Goal: Task Accomplishment & Management: Manage account settings

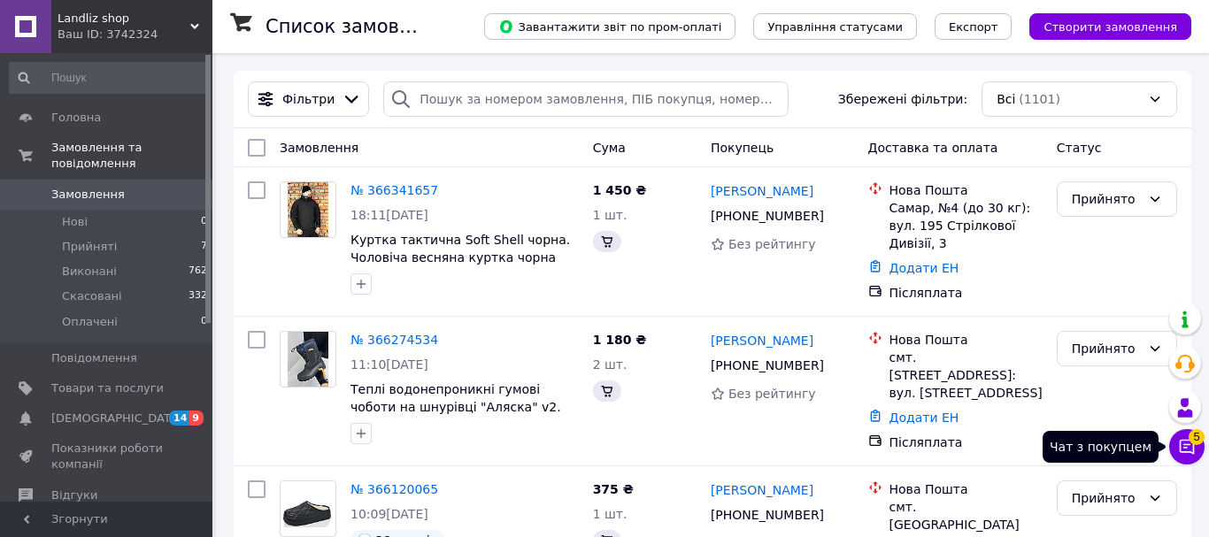
click at [1191, 439] on span "5" at bounding box center [1197, 433] width 16 height 16
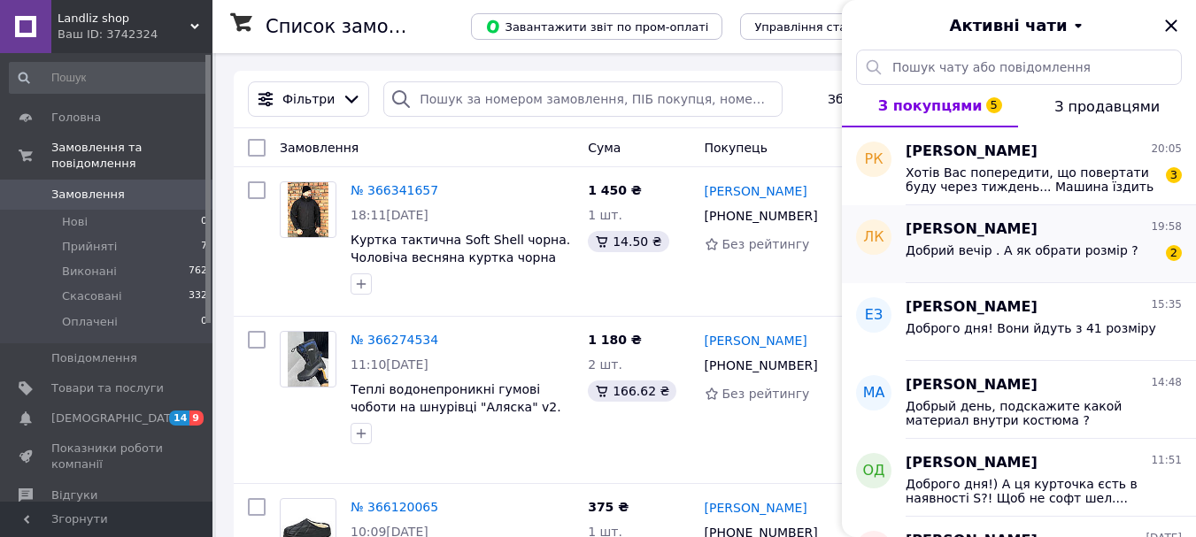
click at [1009, 246] on span "Добрий вечір . А як обрати розмір ?" at bounding box center [1022, 250] width 233 height 14
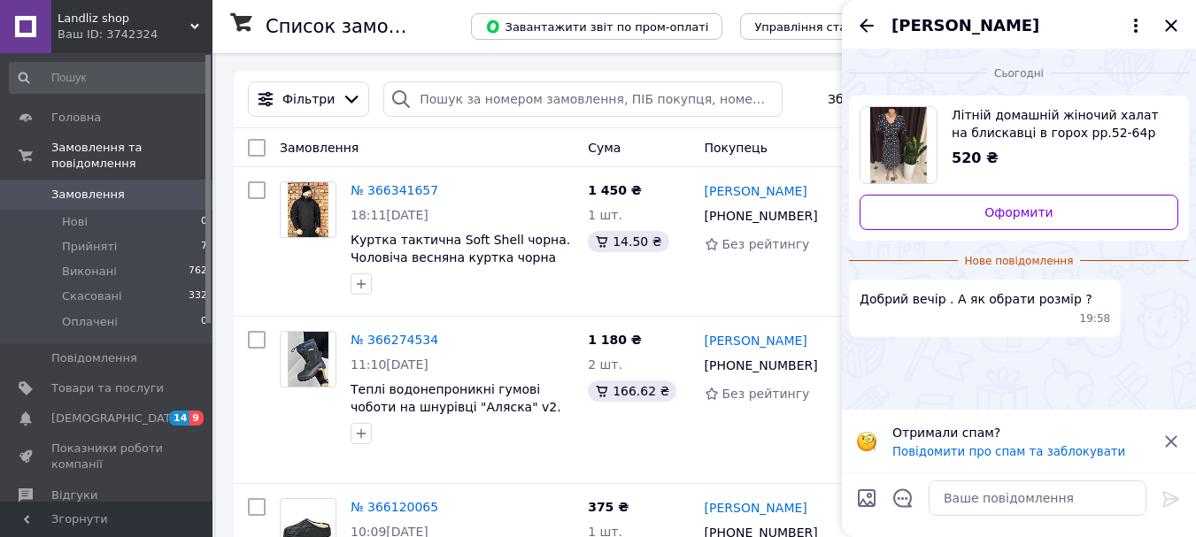
click at [892, 157] on img "Переглянути товар" at bounding box center [899, 145] width 58 height 76
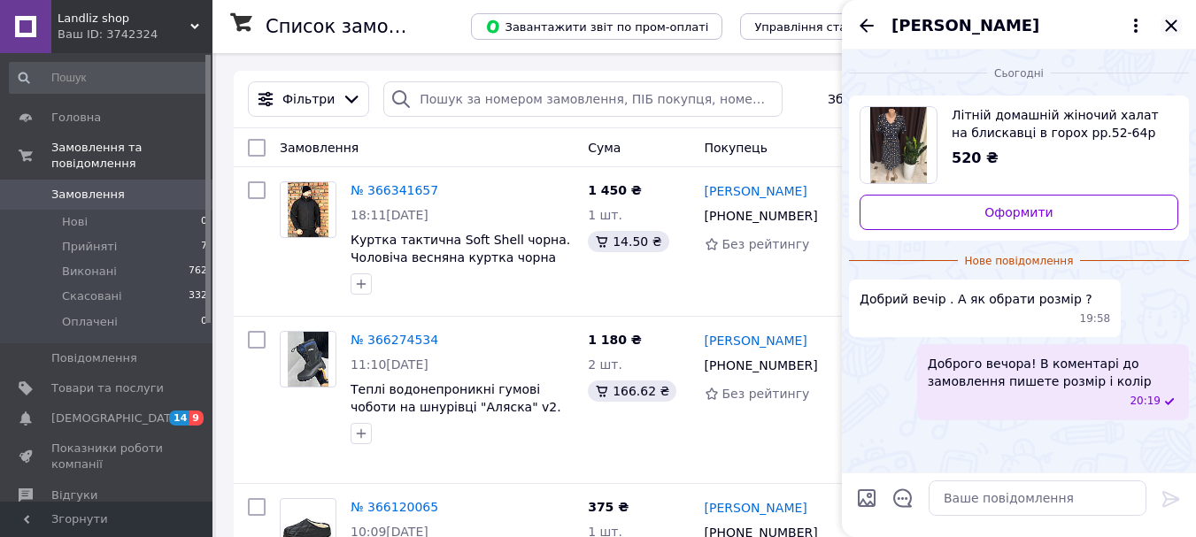
click at [1171, 19] on icon "Закрити" at bounding box center [1171, 25] width 21 height 21
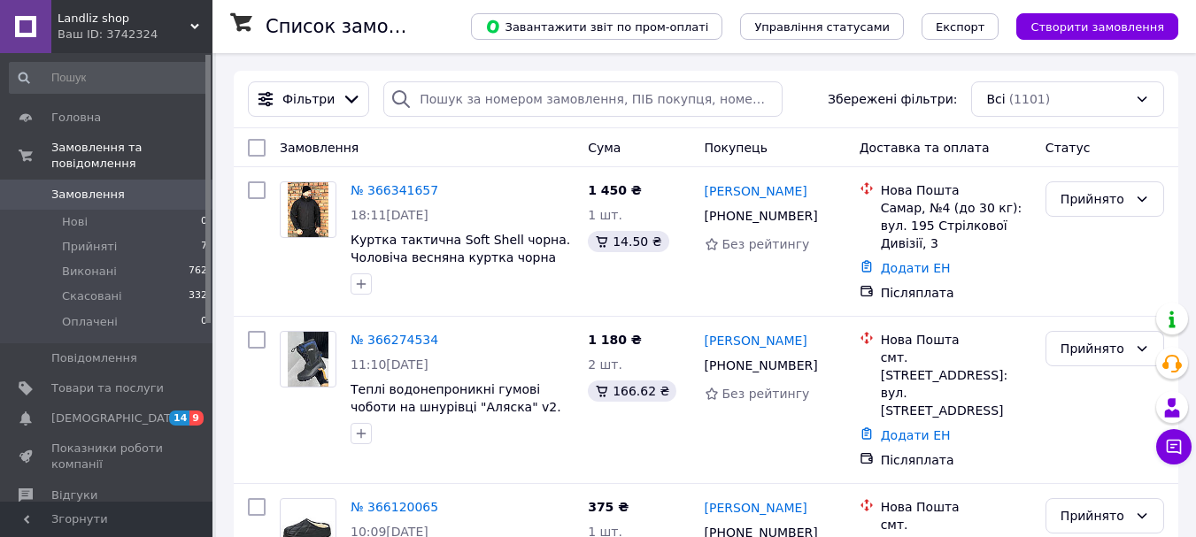
click at [106, 20] on span "Landliz shop" at bounding box center [124, 19] width 133 height 16
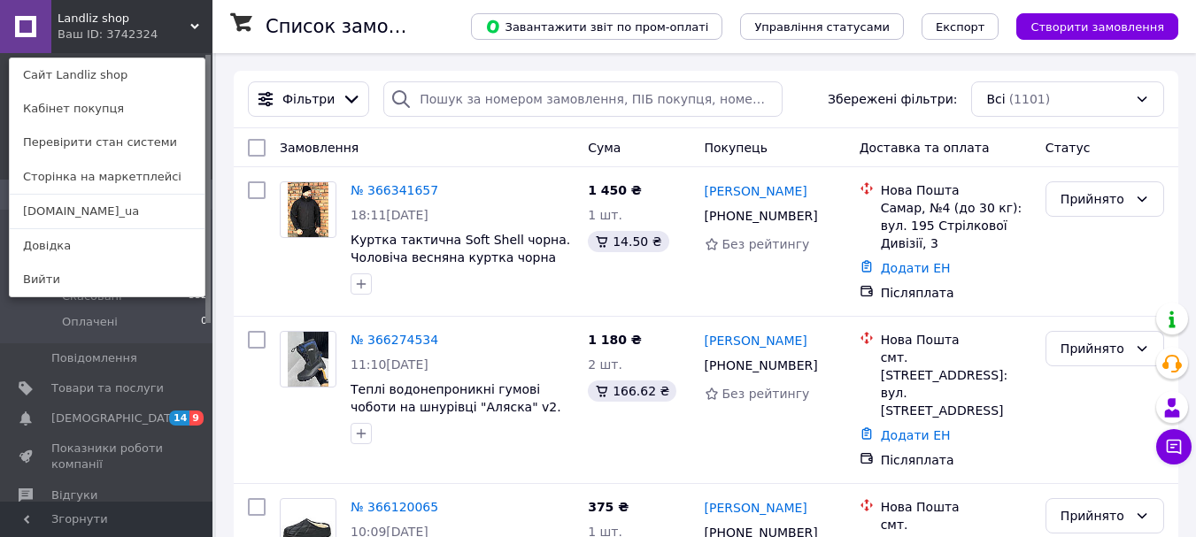
click at [194, 22] on icon at bounding box center [194, 26] width 9 height 9
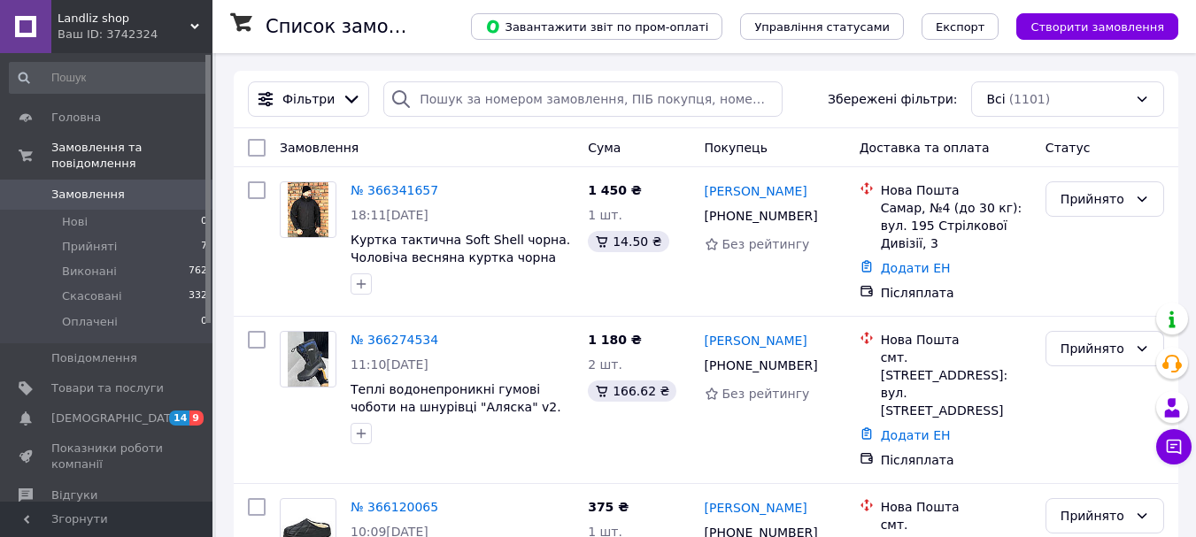
click at [194, 20] on div "Landliz shop Ваш ID: 3742324" at bounding box center [131, 26] width 161 height 53
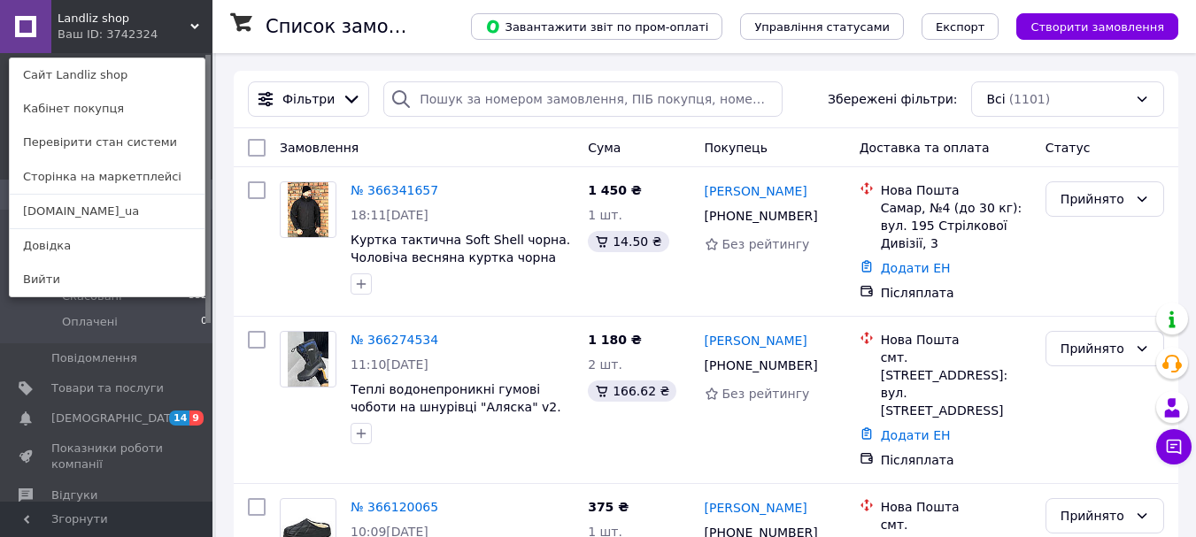
click at [51, 205] on link "[DOMAIN_NAME]_ua" at bounding box center [107, 212] width 195 height 34
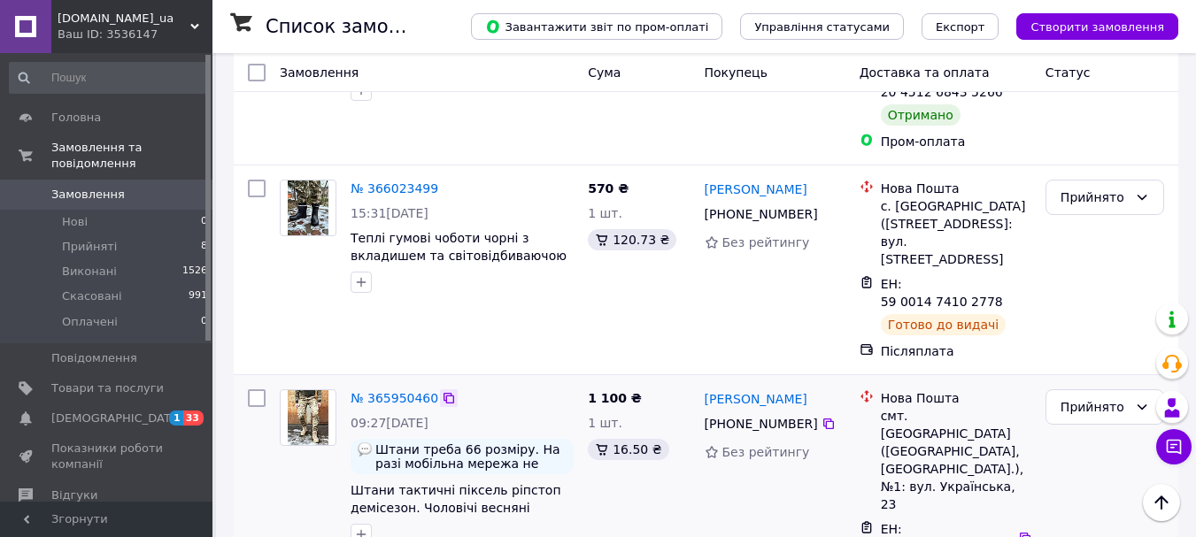
scroll to position [1151, 0]
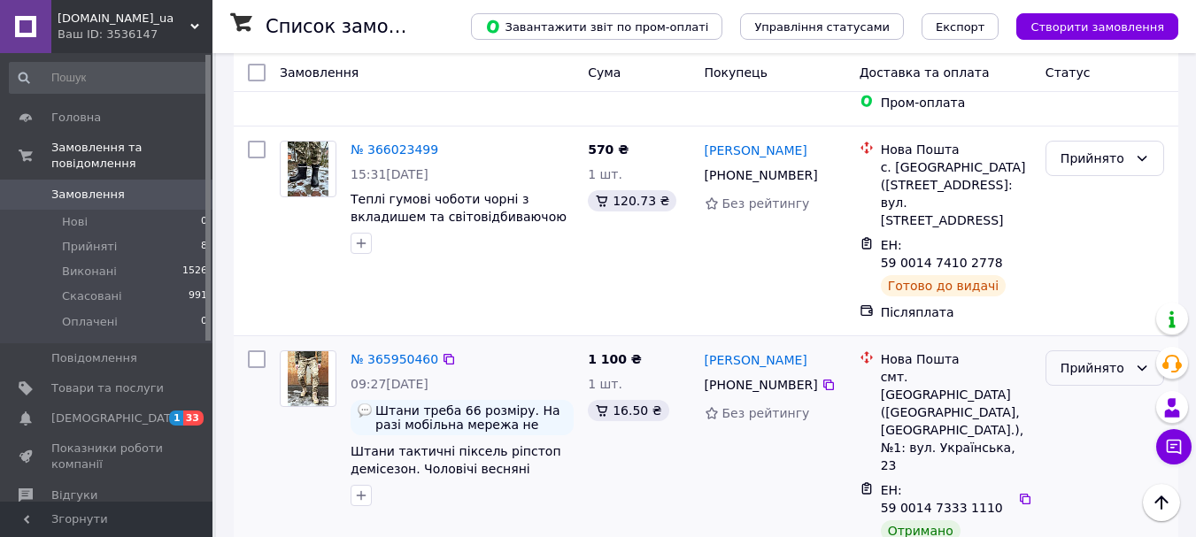
drag, startPoint x: 1146, startPoint y: 205, endPoint x: 1136, endPoint y: 211, distance: 12.3
click at [1146, 361] on icon at bounding box center [1142, 368] width 14 height 14
click at [1105, 243] on li "Виконано" at bounding box center [1104, 248] width 117 height 32
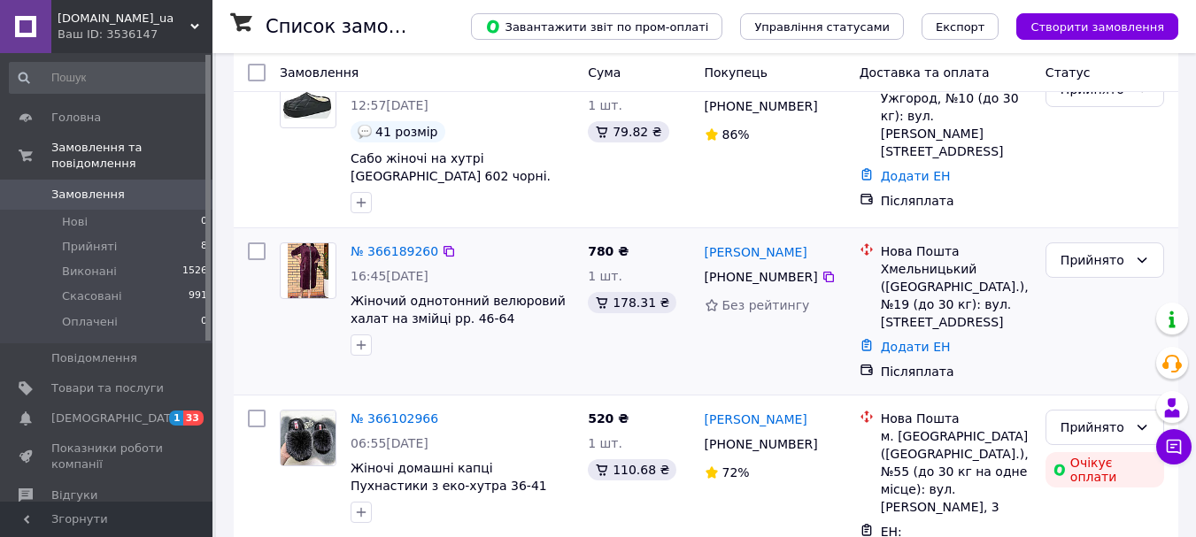
scroll to position [266, 0]
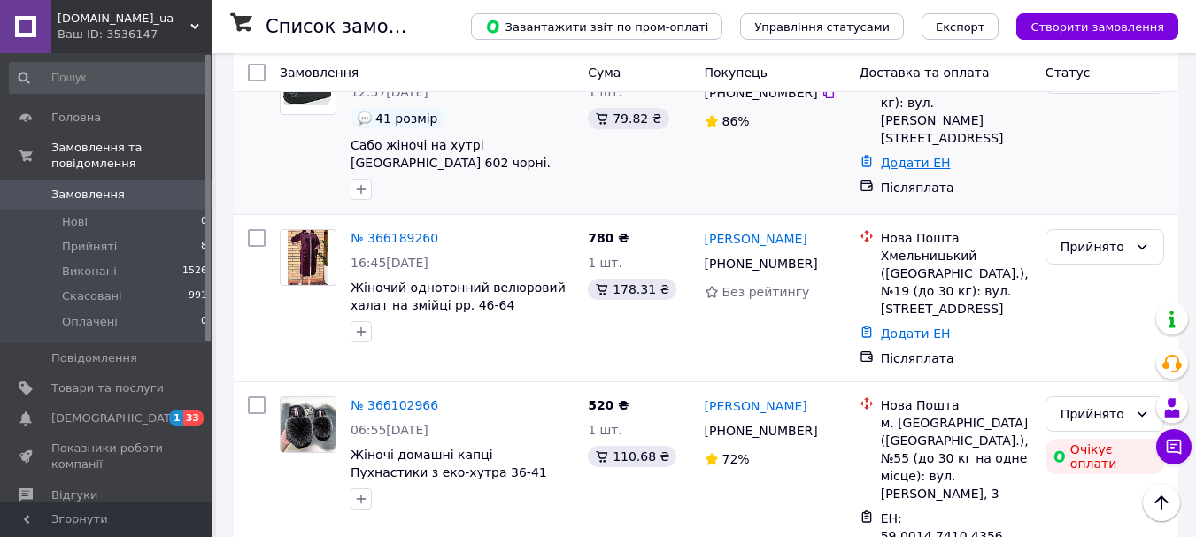
click at [906, 156] on link "Додати ЕН" at bounding box center [916, 163] width 70 height 14
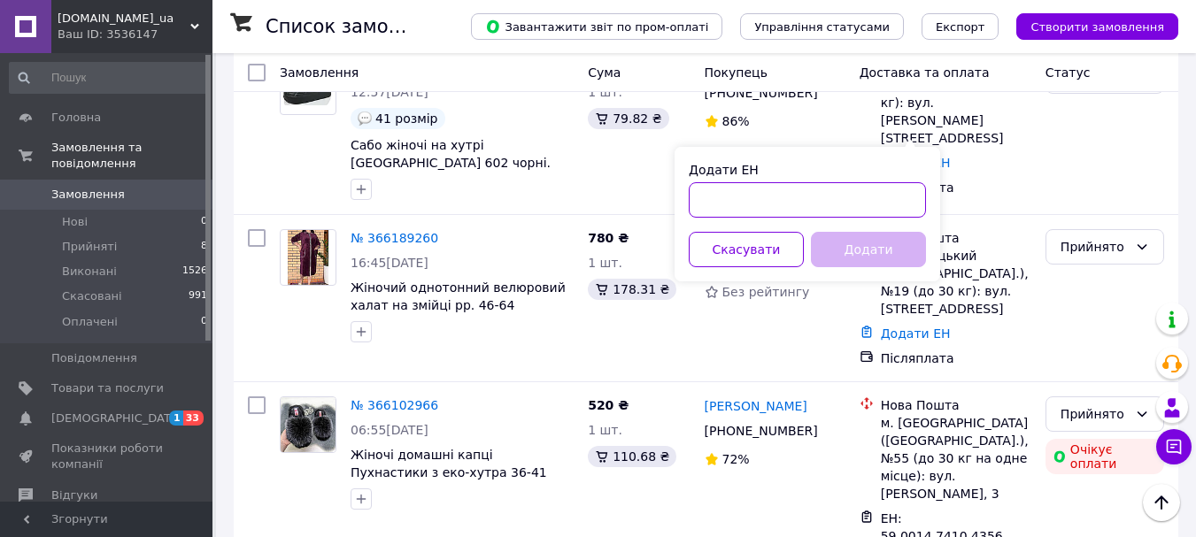
click at [808, 209] on input "Додати ЕН" at bounding box center [807, 199] width 237 height 35
click at [773, 375] on div "№ 366189260 16:45[DATE] Жіночий однотонний велюровий халат на змійці рр. 46-64 …" at bounding box center [706, 298] width 945 height 166
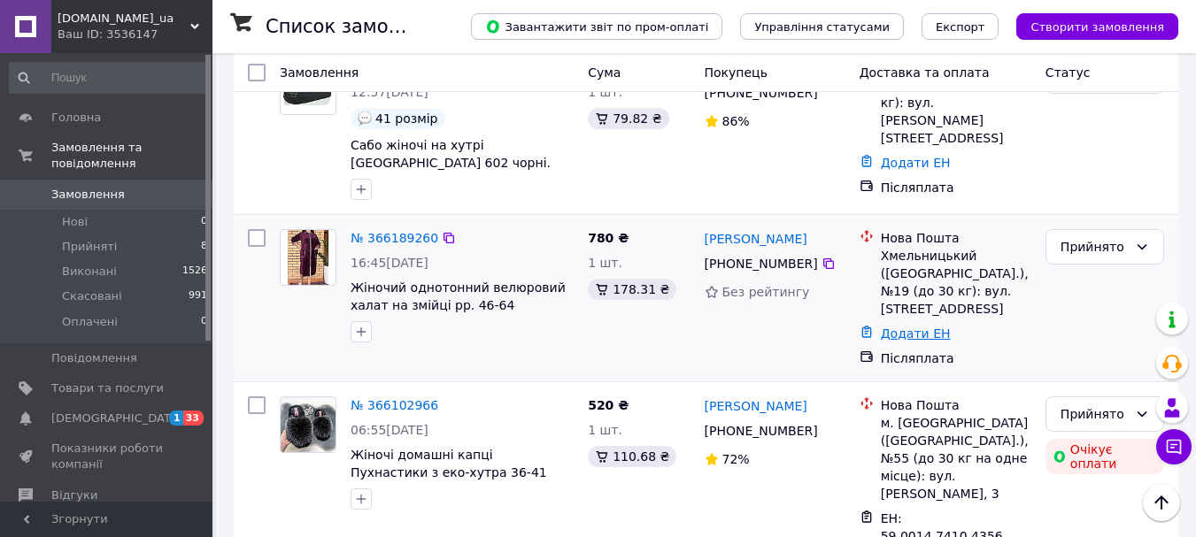
click at [907, 335] on link "Додати ЕН" at bounding box center [916, 334] width 70 height 14
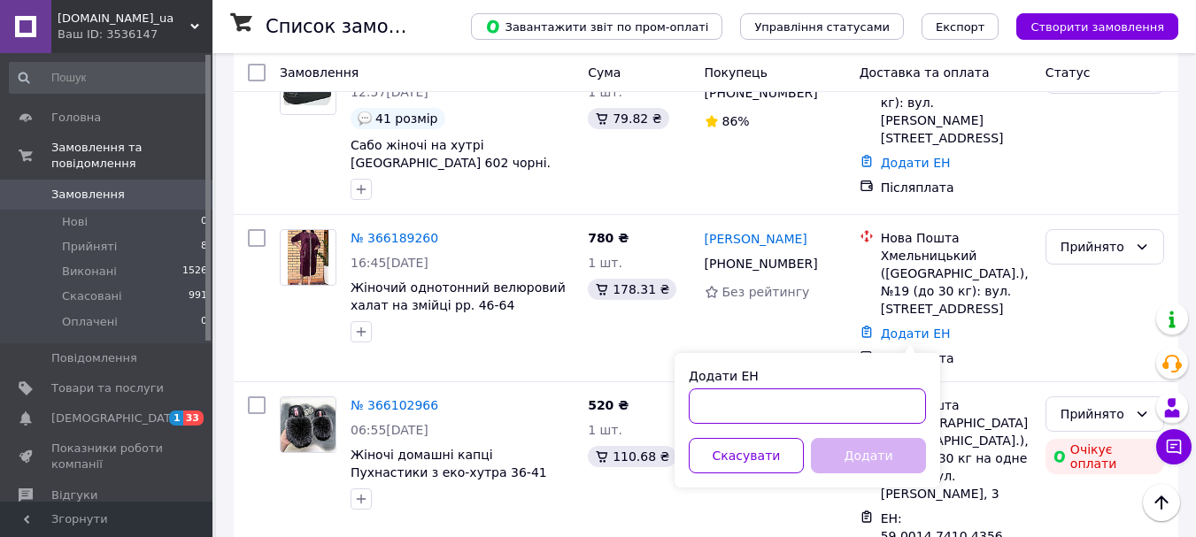
click at [742, 413] on input "Додати ЕН" at bounding box center [807, 406] width 237 height 35
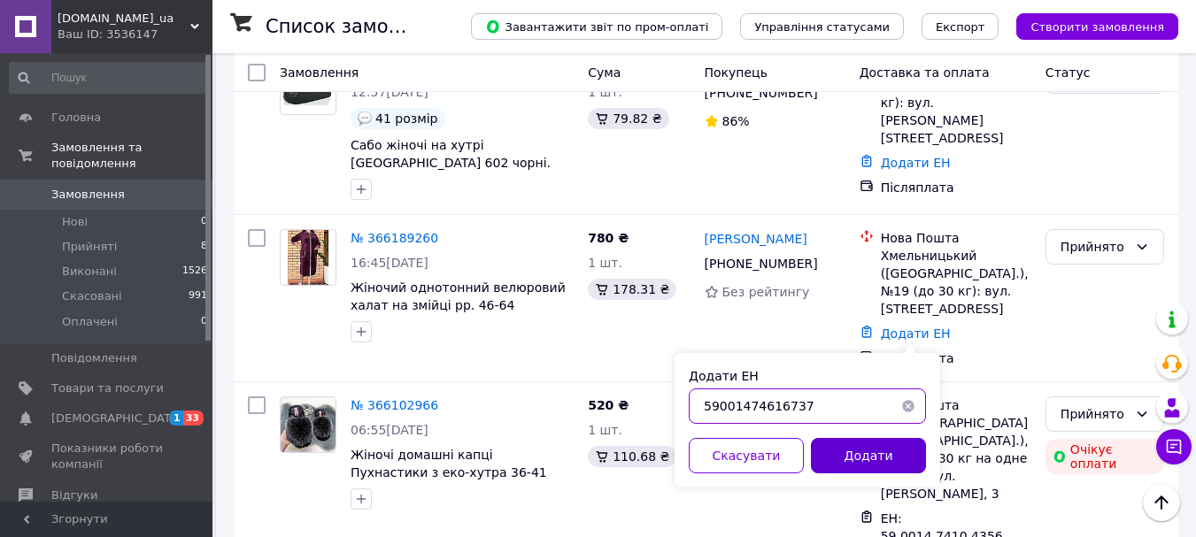
type input "59001474616737"
click at [874, 456] on button "Додати" at bounding box center [868, 455] width 115 height 35
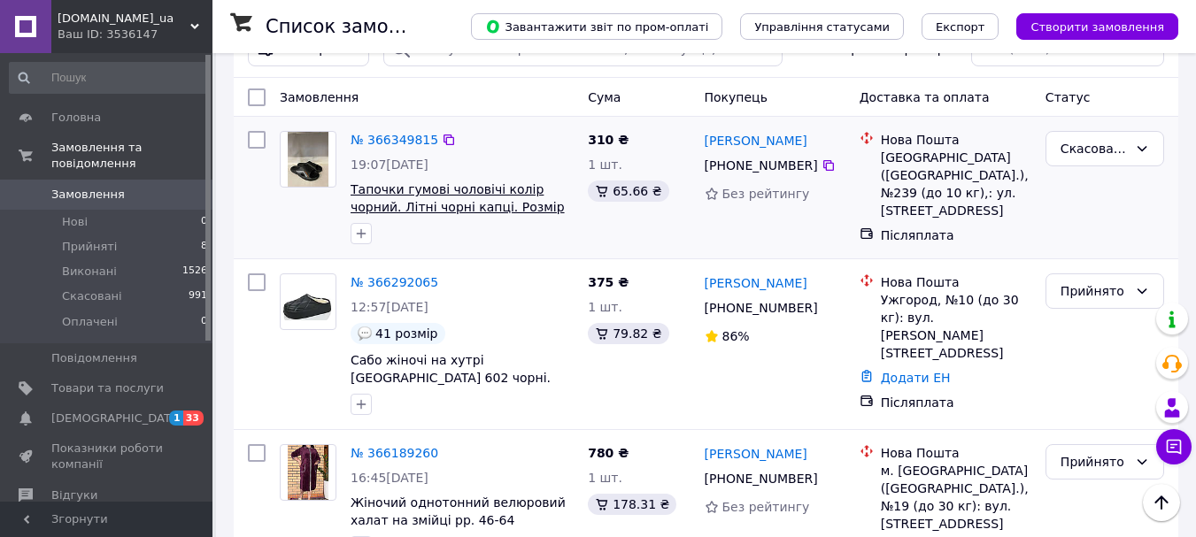
scroll to position [0, 0]
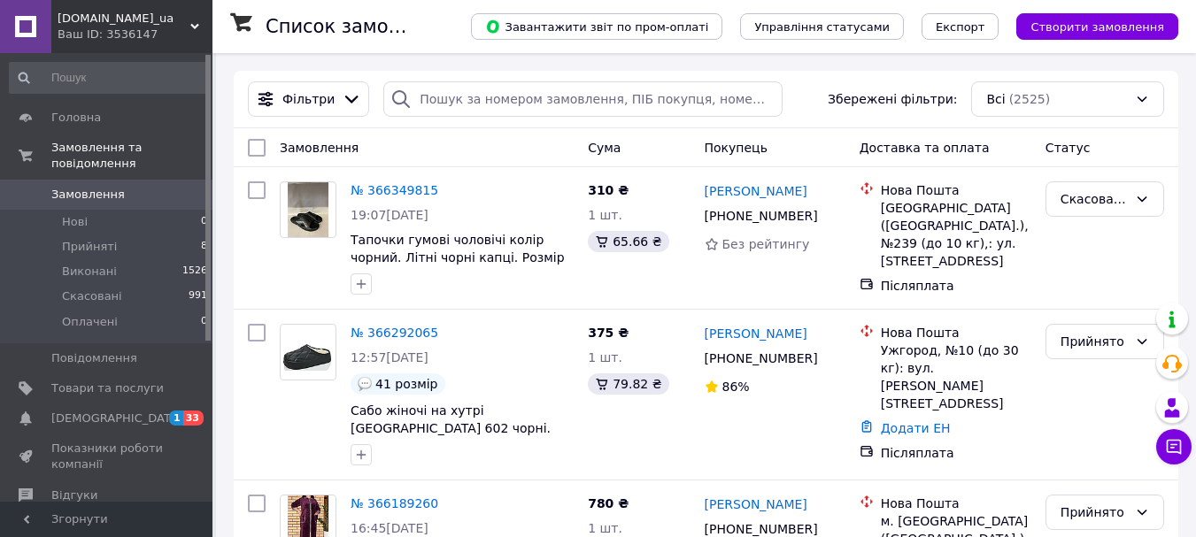
click at [196, 23] on icon at bounding box center [194, 26] width 9 height 9
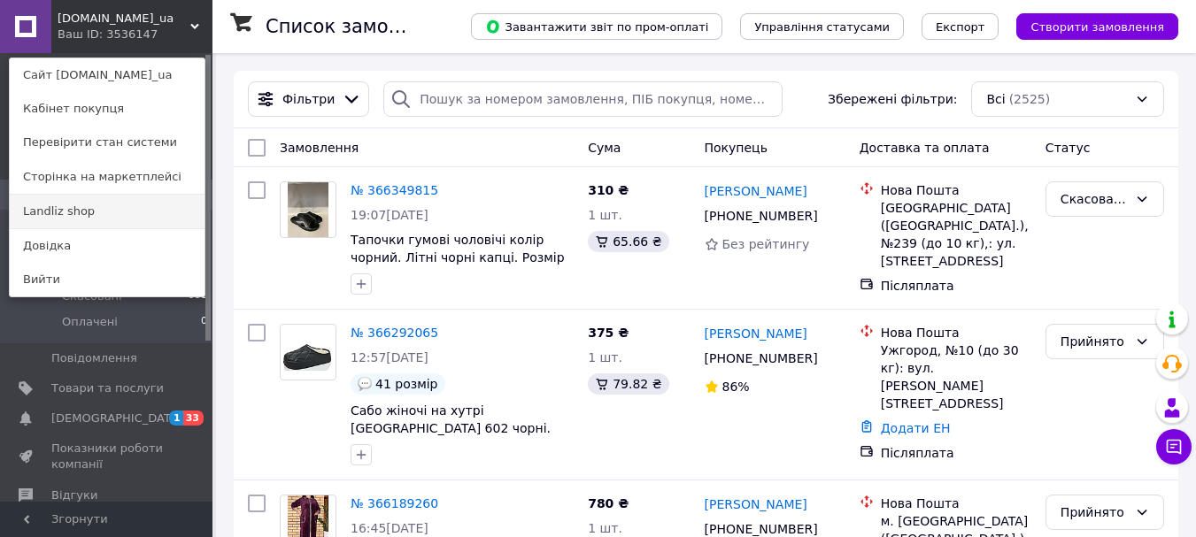
click at [70, 207] on link "Landliz shop" at bounding box center [107, 212] width 195 height 34
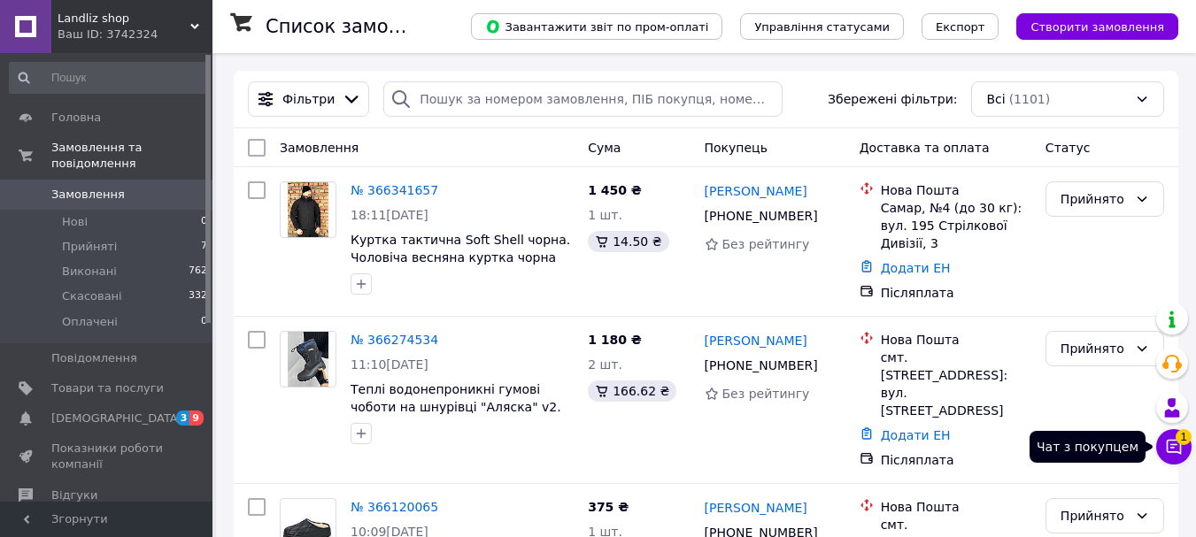
click at [1178, 442] on span "1" at bounding box center [1184, 437] width 16 height 16
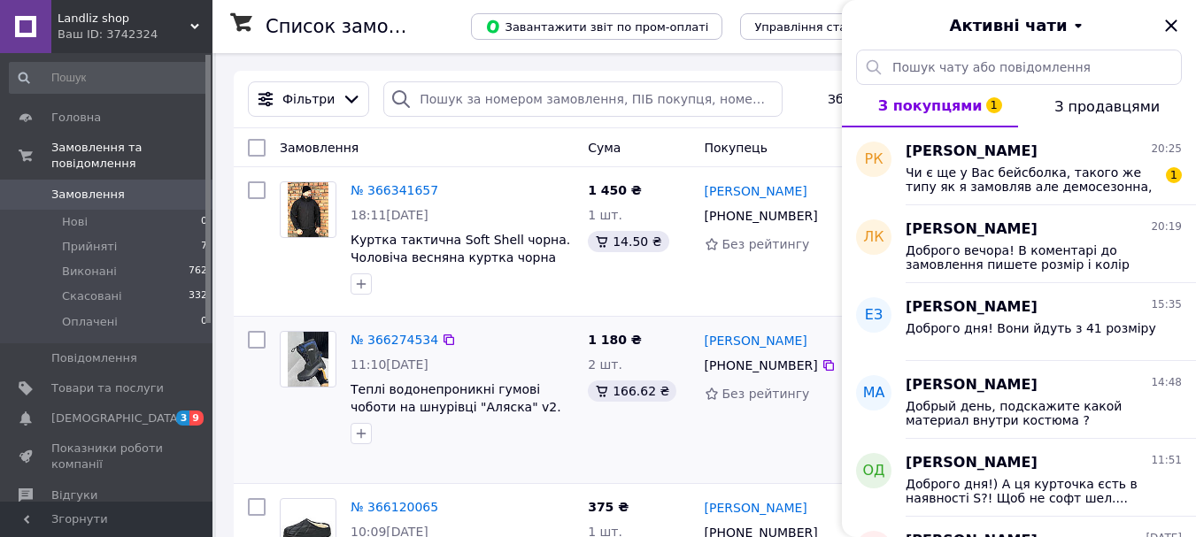
click at [616, 421] on div "1 180 ₴ 2 шт. 166.62 ₴" at bounding box center [639, 400] width 116 height 152
click at [1169, 23] on icon "Закрити" at bounding box center [1171, 25] width 12 height 12
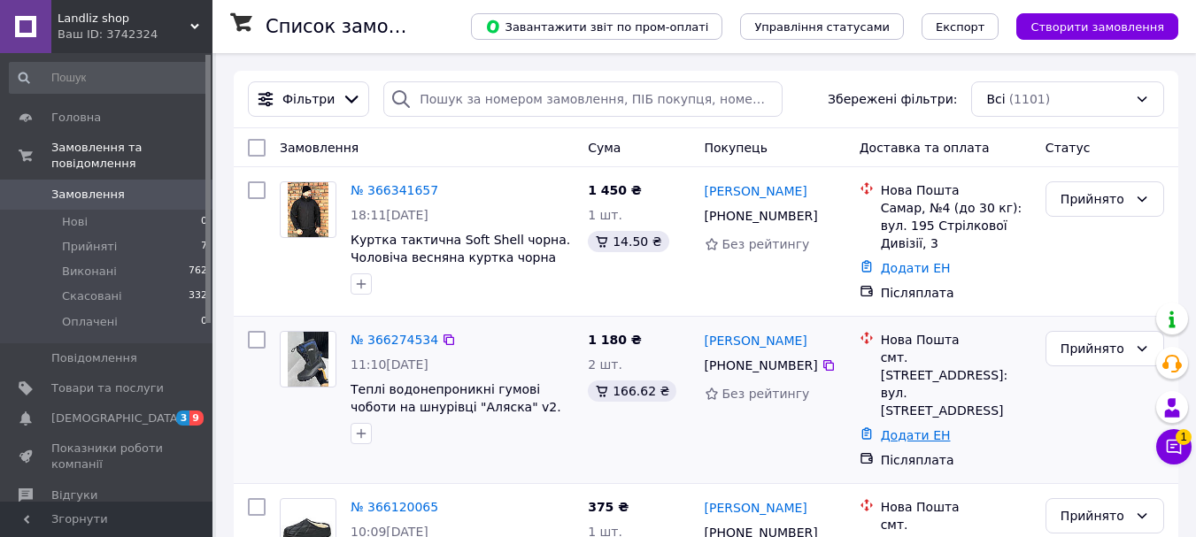
click at [923, 428] on link "Додати ЕН" at bounding box center [916, 435] width 70 height 14
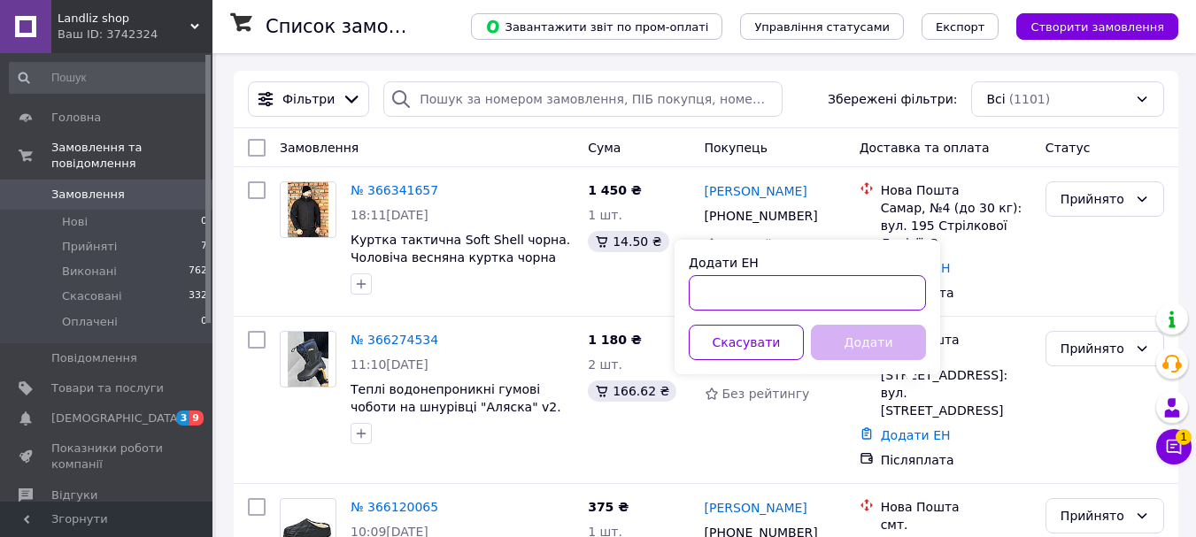
click at [773, 296] on input "Додати ЕН" at bounding box center [807, 292] width 237 height 35
type input "59001474617635"
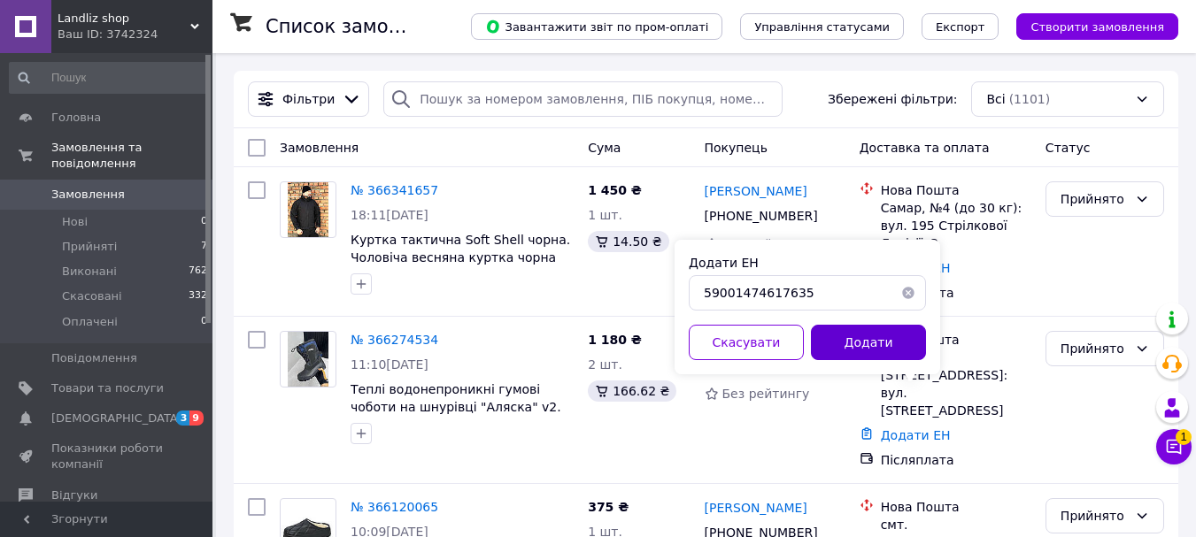
click at [899, 343] on button "Додати" at bounding box center [868, 342] width 115 height 35
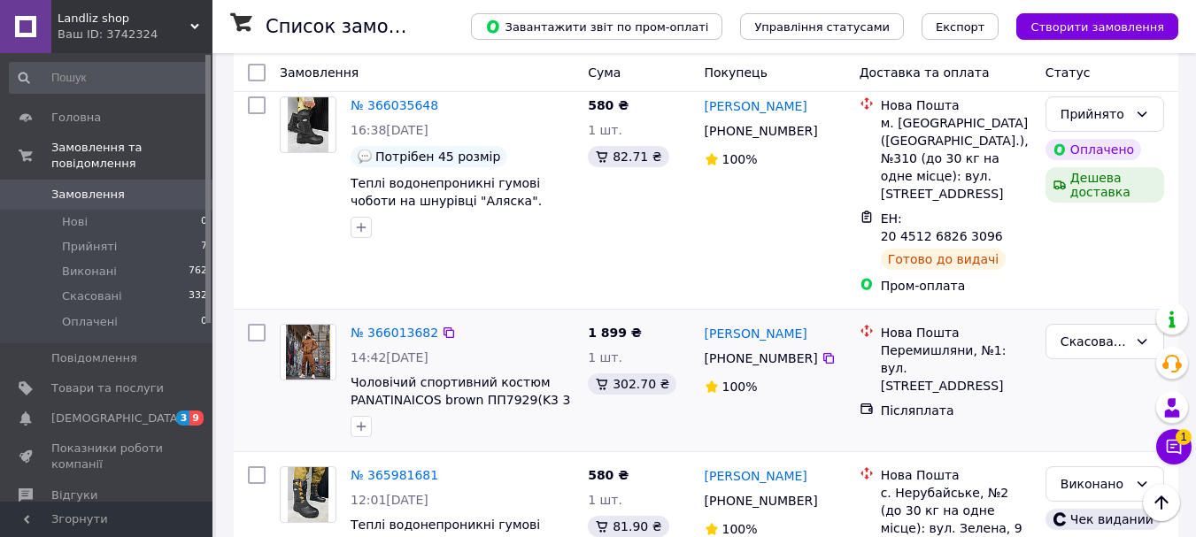
scroll to position [1062, 0]
